Goal: Task Accomplishment & Management: Use online tool/utility

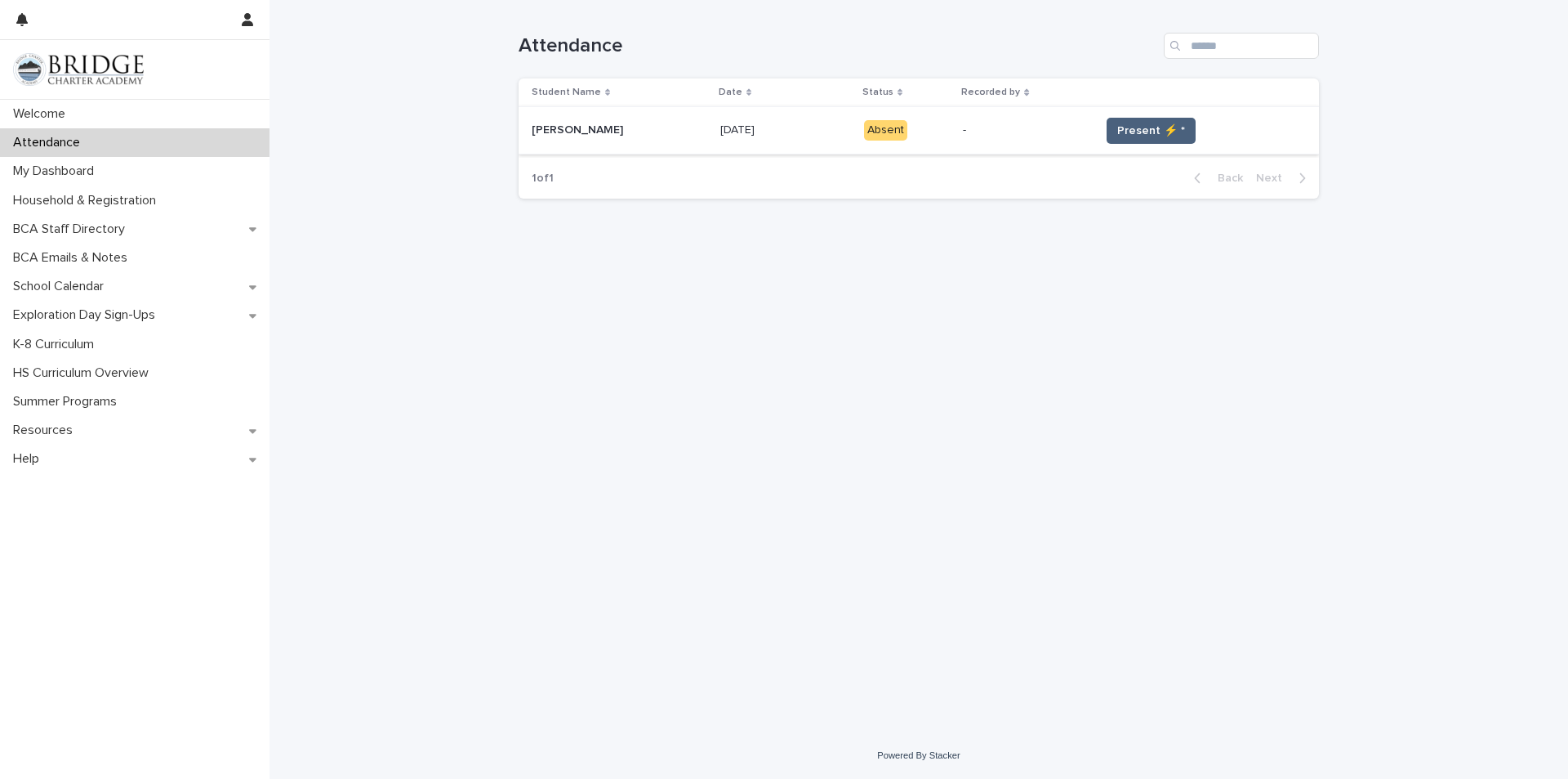
click at [1118, 133] on span "Present ⚡ *" at bounding box center [1151, 131] width 68 height 16
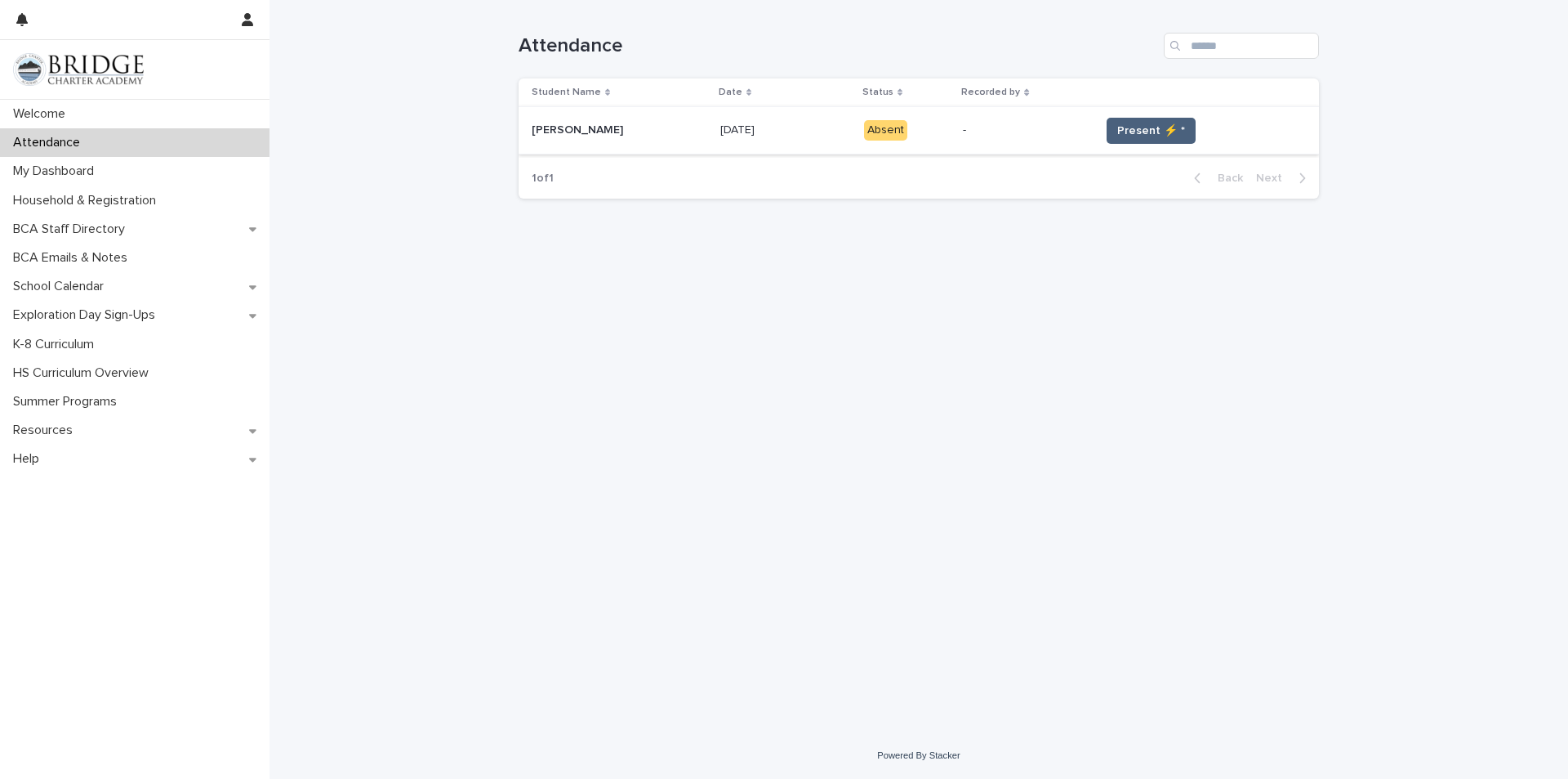
click at [1118, 133] on span "Present ⚡ *" at bounding box center [1151, 131] width 68 height 16
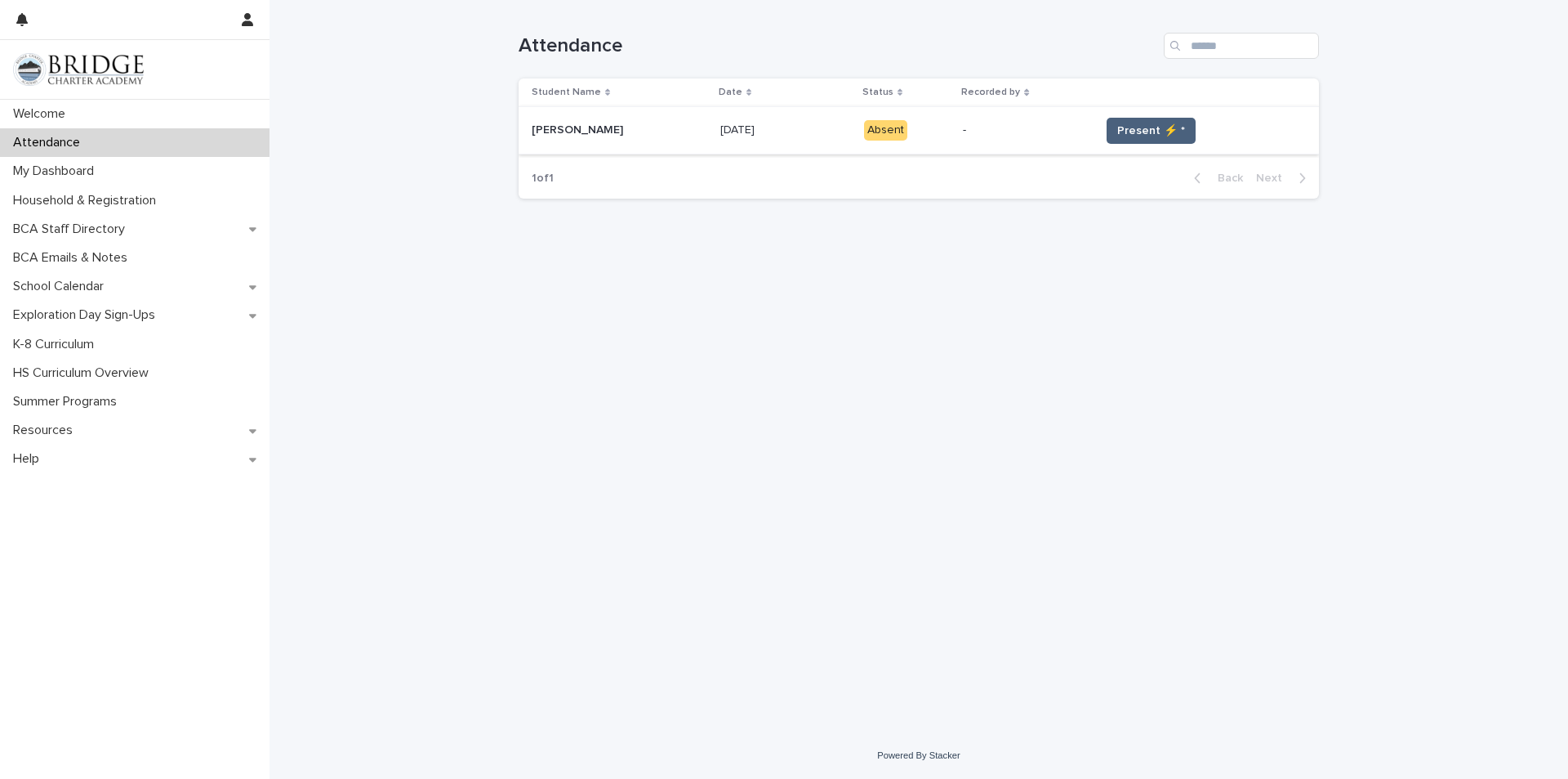
click at [1118, 133] on span "Present ⚡ *" at bounding box center [1151, 131] width 68 height 16
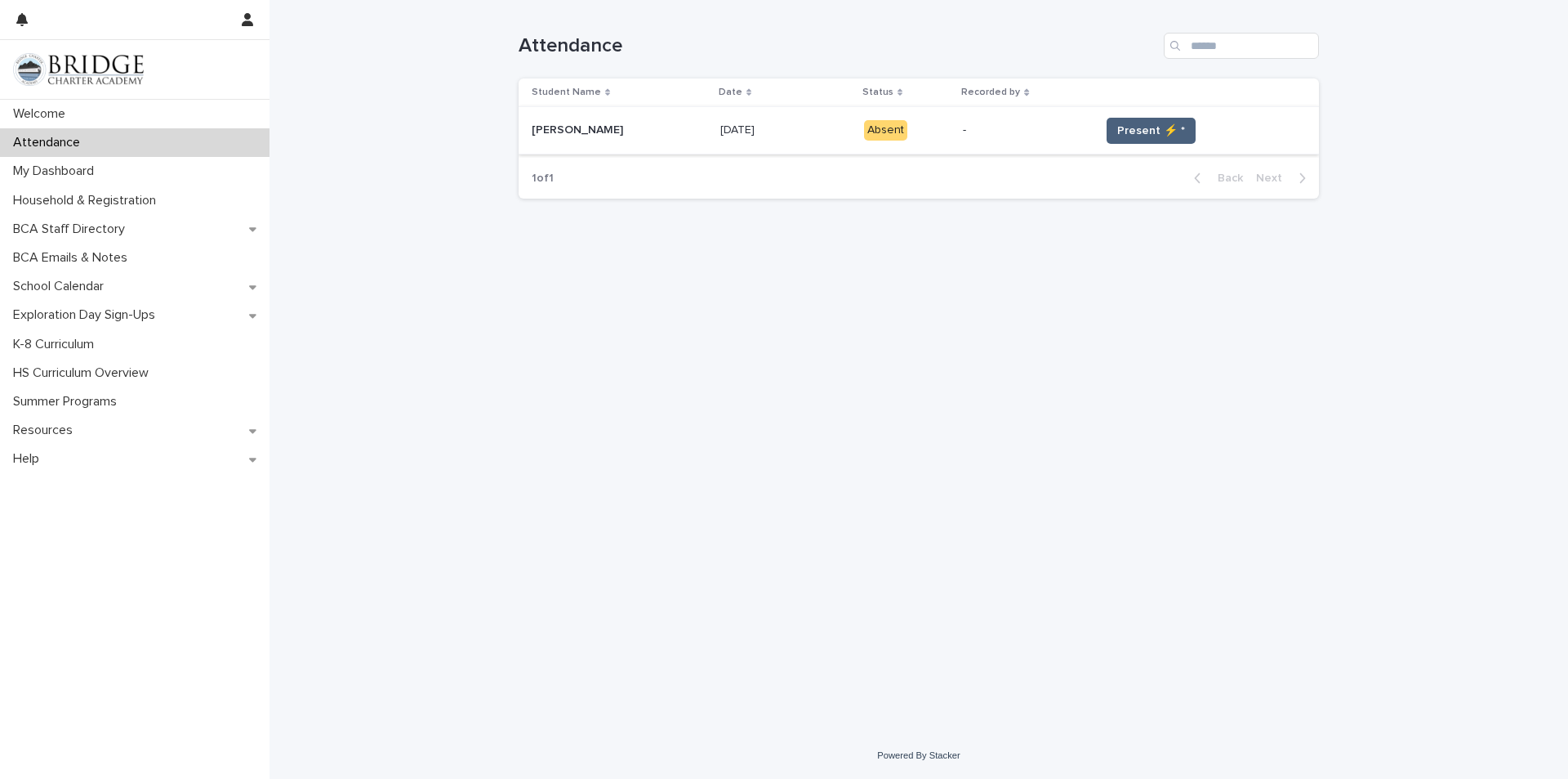
click at [1118, 133] on span "Present ⚡ *" at bounding box center [1151, 131] width 68 height 16
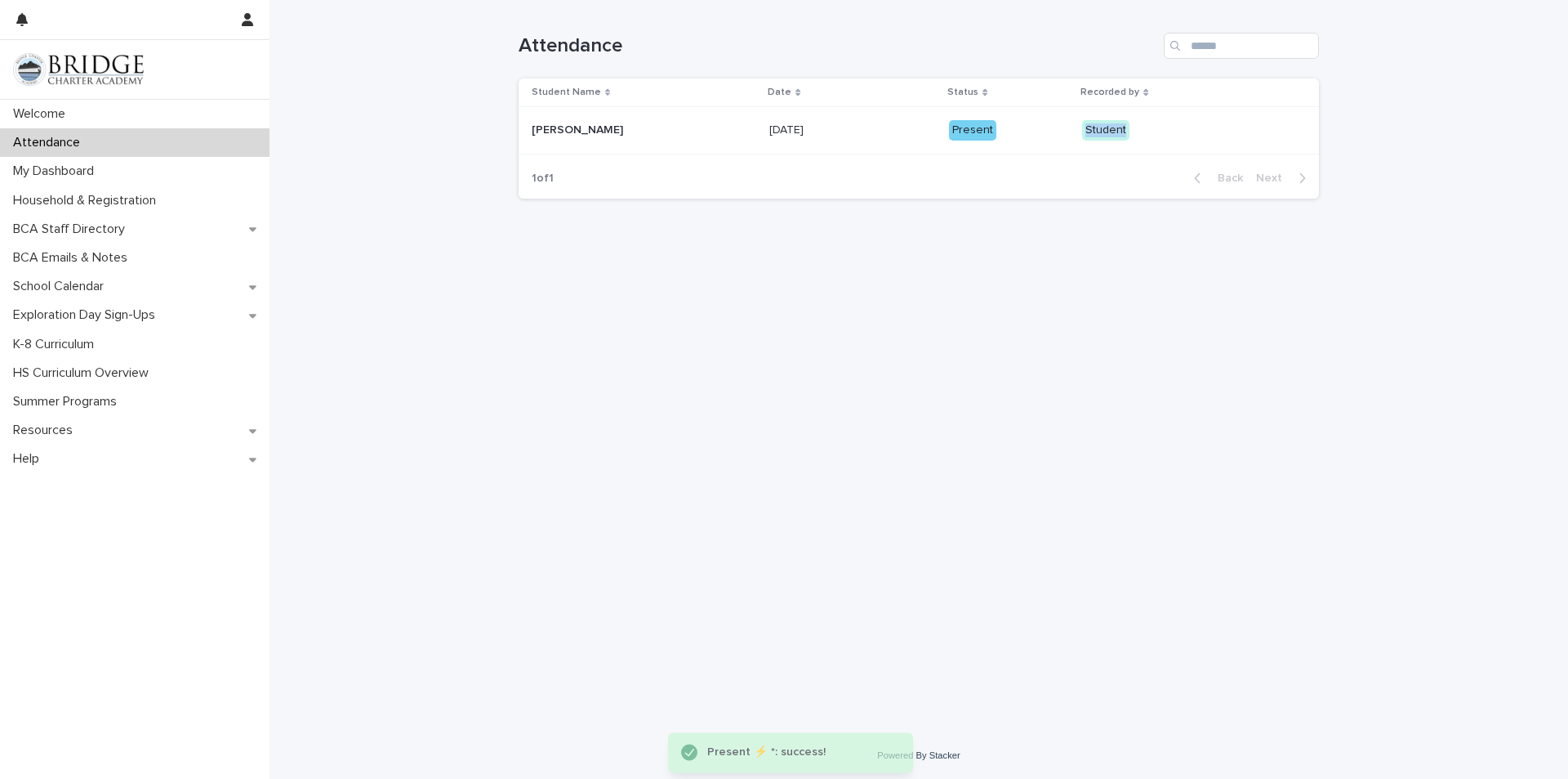
click at [1108, 133] on div "Student" at bounding box center [1106, 131] width 47 height 20
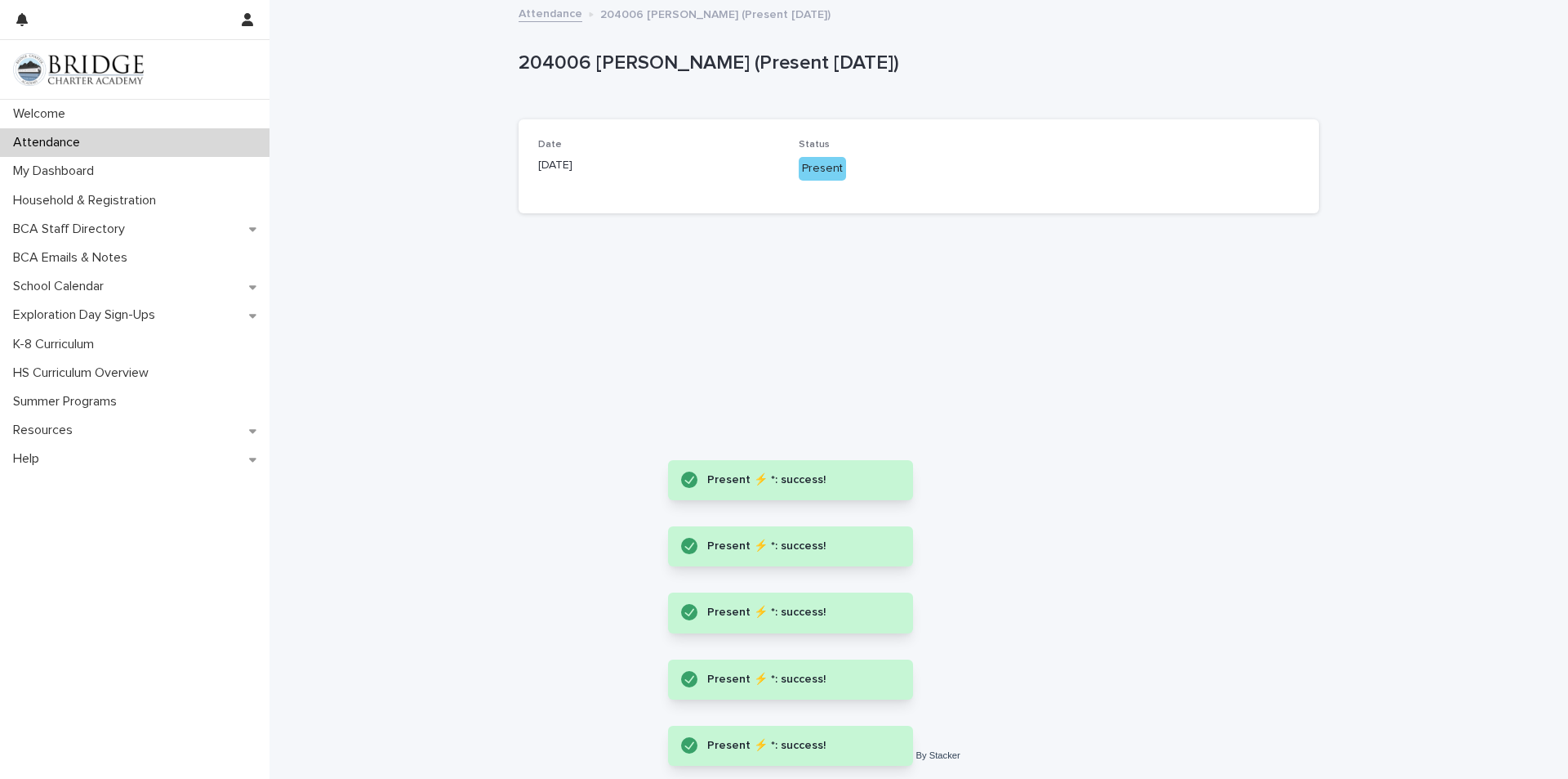
click at [967, 280] on div "Loading... Saving… Loading... Saving… 204006 [PERSON_NAME] (Present [DATE]) 204…" at bounding box center [919, 346] width 817 height 690
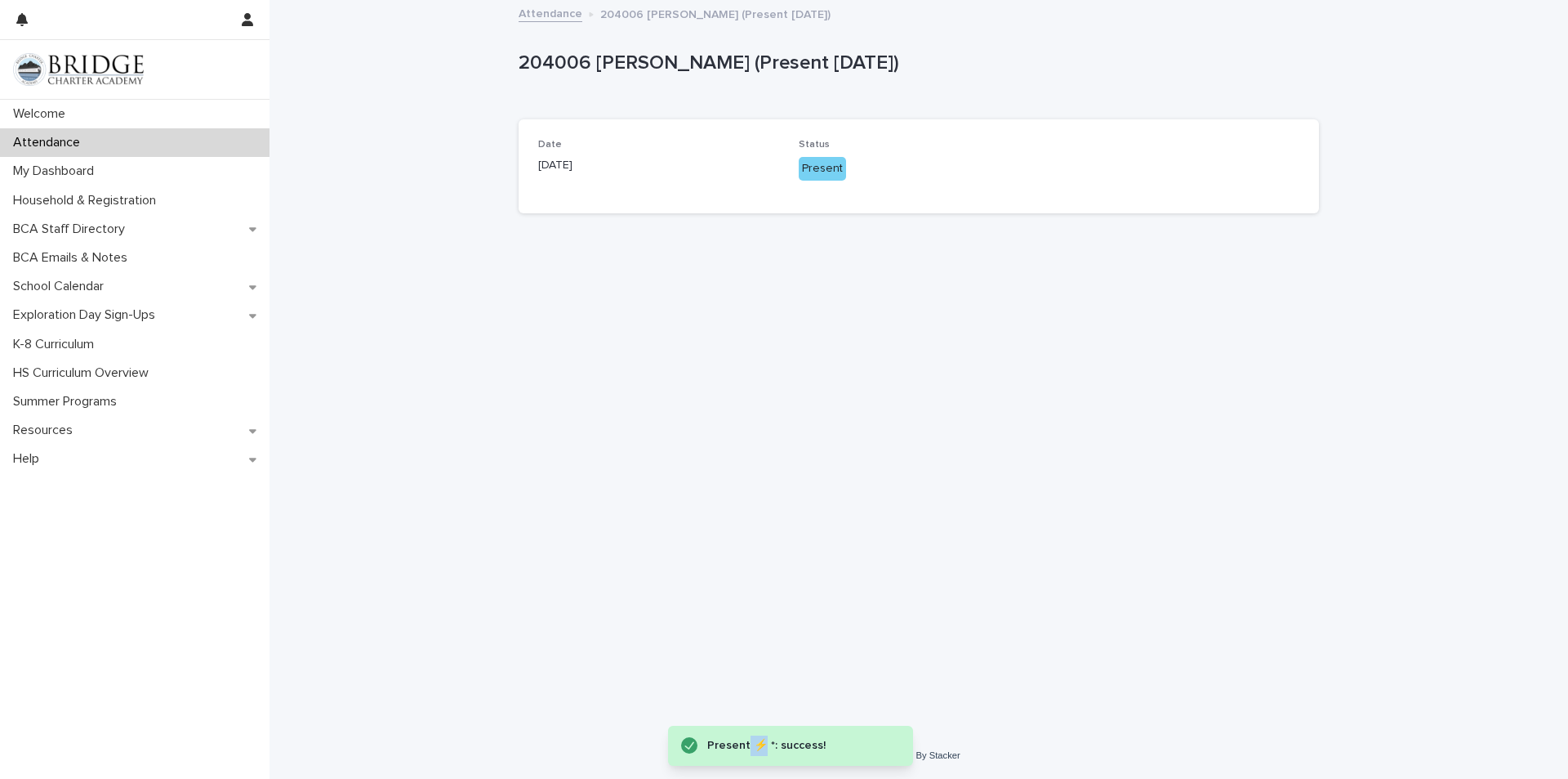
drag, startPoint x: 762, startPoint y: 752, endPoint x: 746, endPoint y: 747, distance: 16.8
click at [746, 747] on div "Present ⚡ *: success!" at bounding box center [794, 745] width 173 height 20
copy div "⚡"
click at [776, 643] on div "Loading... Saving… Loading... Saving… 204006 [PERSON_NAME] (Present [DATE]) 204…" at bounding box center [919, 346] width 817 height 690
